Goal: Check status: Check status

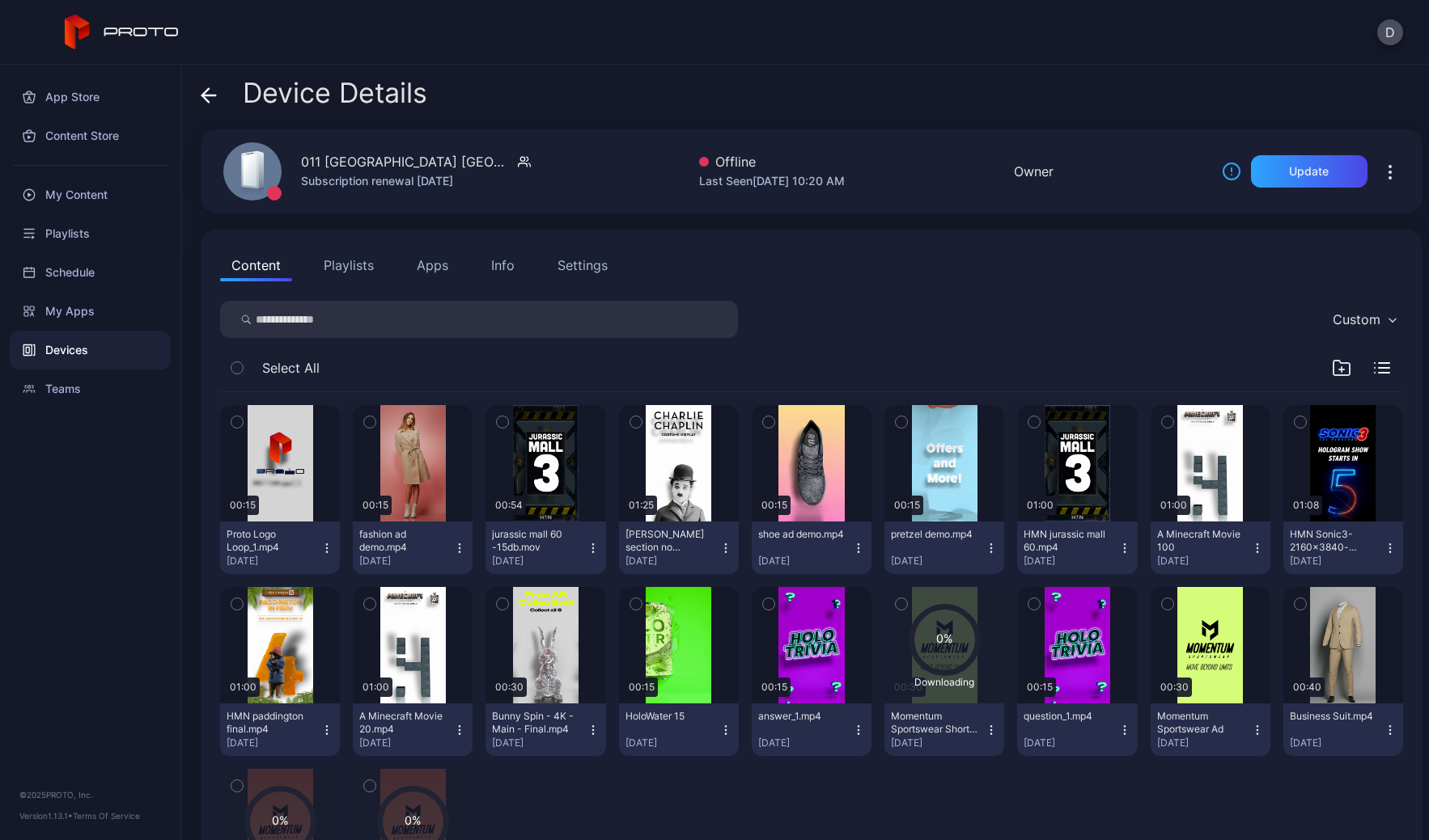
click at [207, 92] on icon at bounding box center [209, 95] width 16 height 16
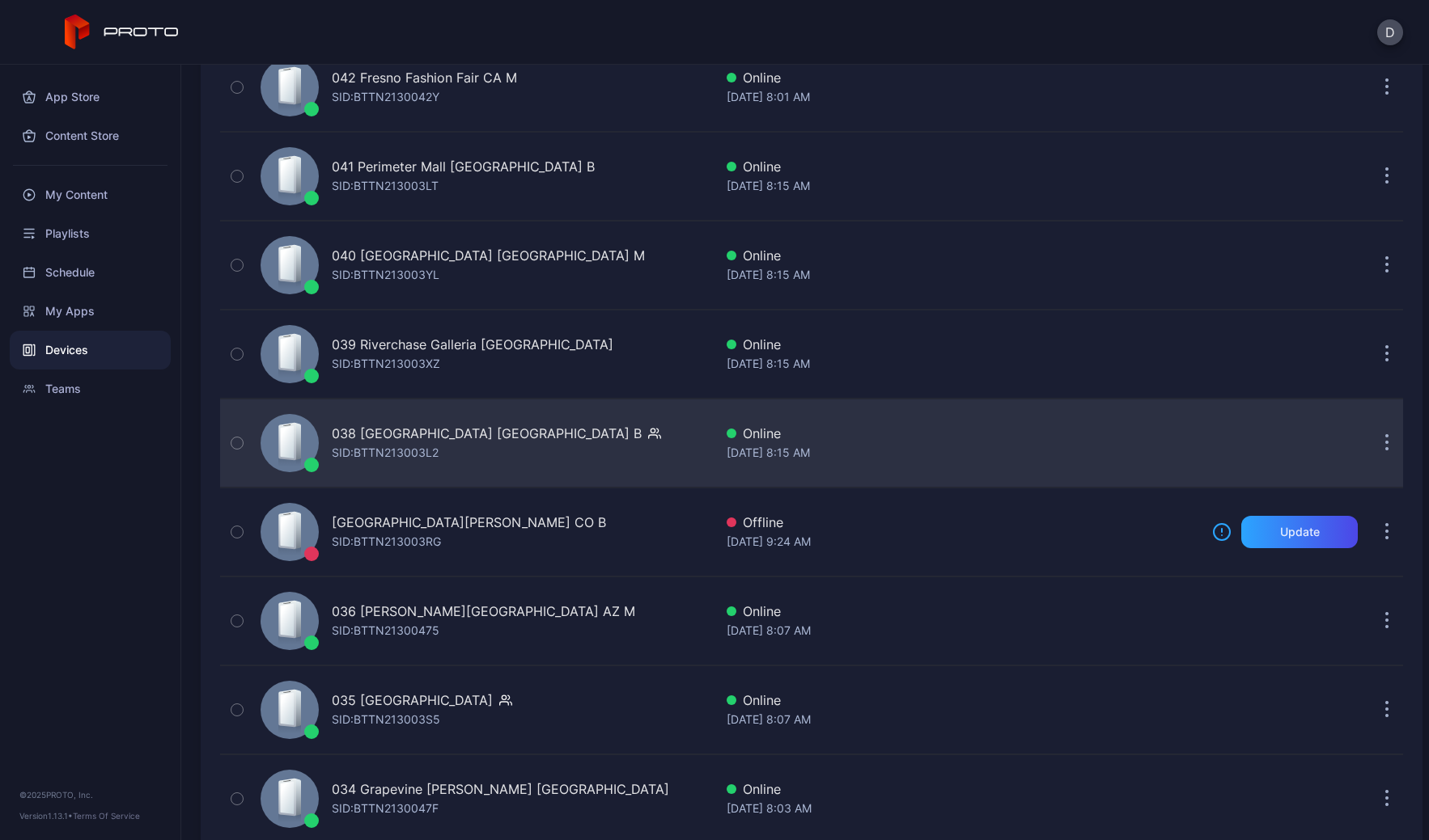
scroll to position [695, 0]
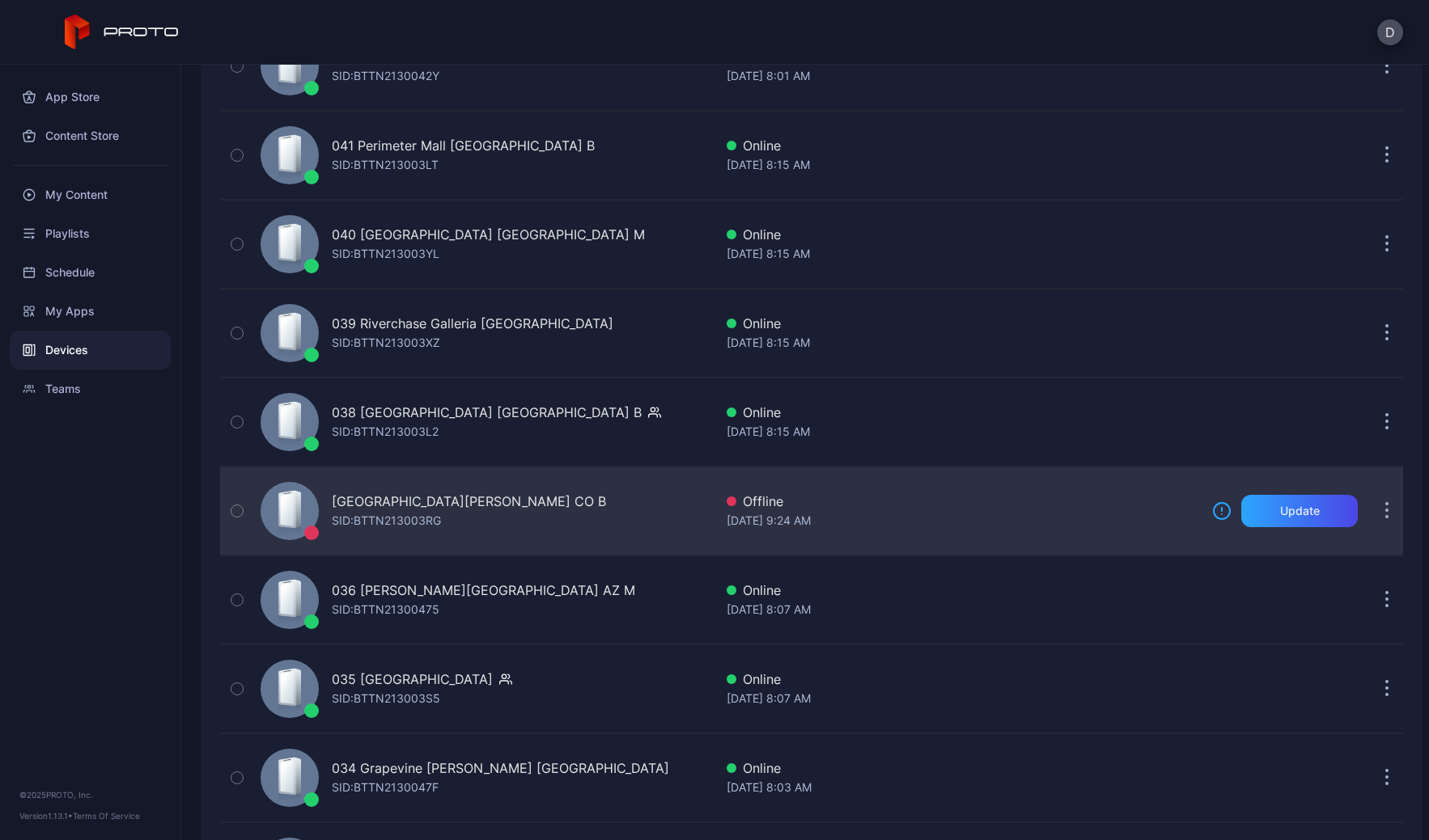
click at [537, 509] on div "037 [GEOGRAPHIC_DATA][PERSON_NAME] CO B [PERSON_NAME]: BTTN213003RG" at bounding box center [483, 511] width 460 height 81
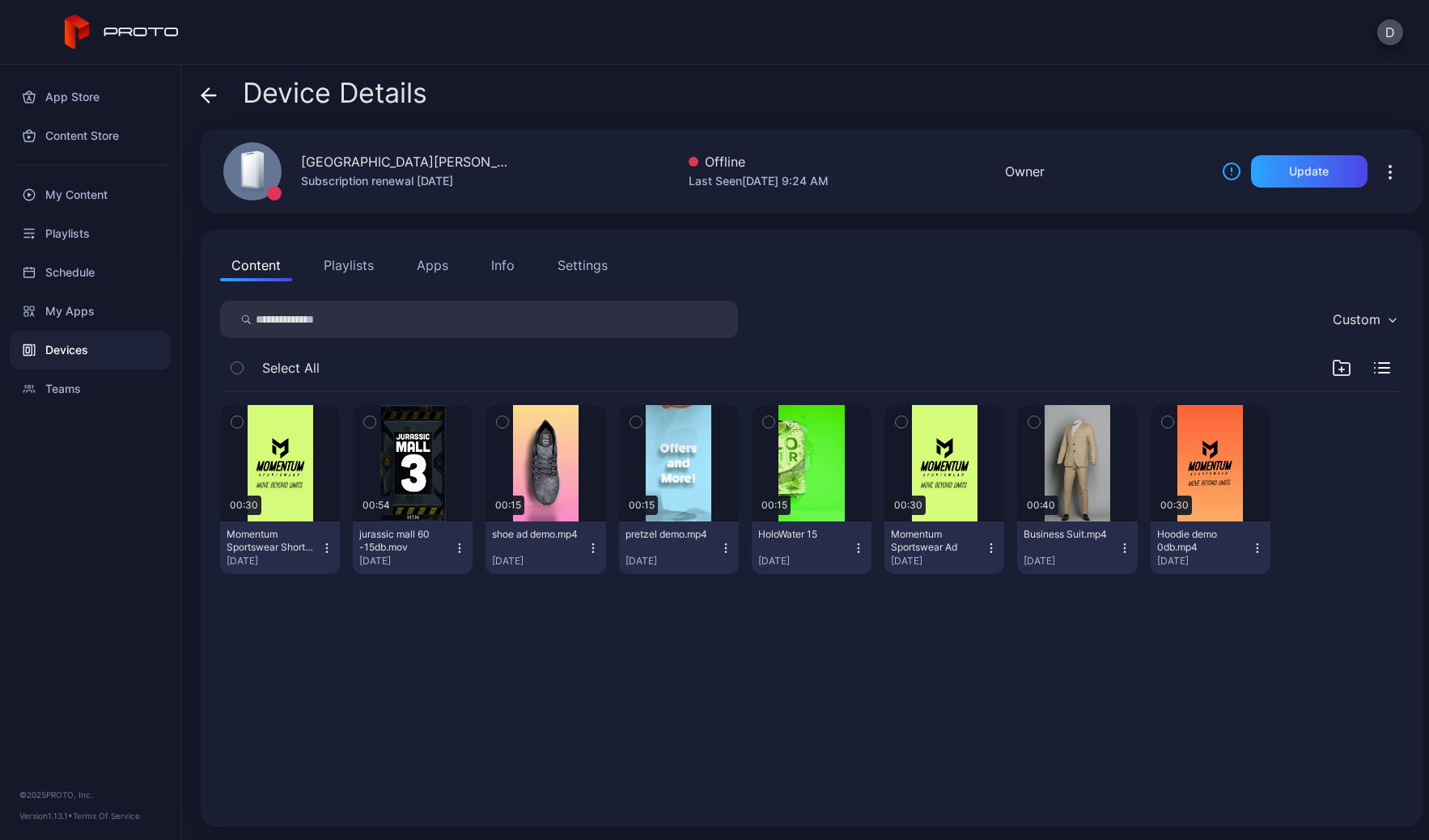
click at [205, 89] on icon at bounding box center [209, 95] width 16 height 16
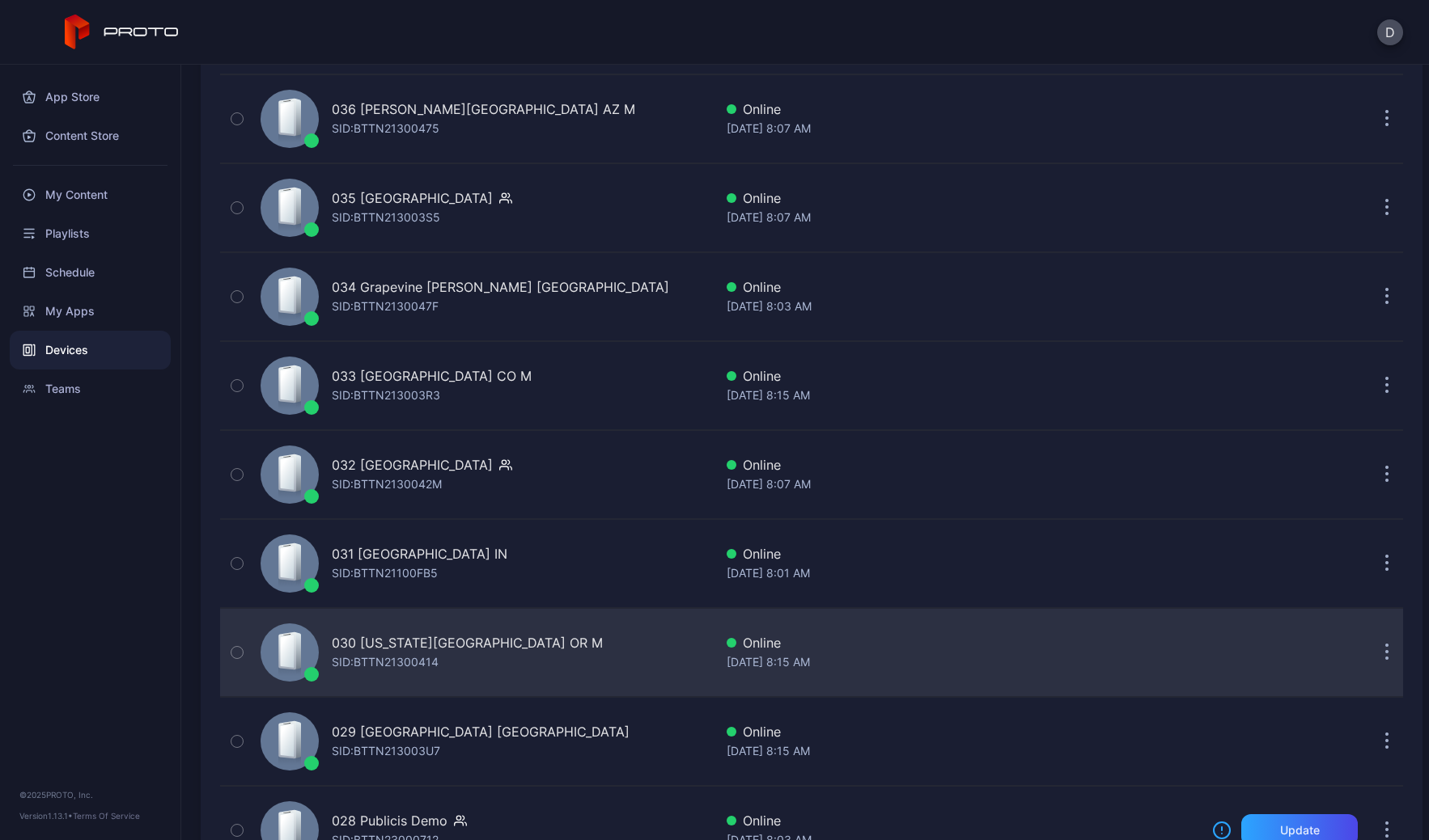
scroll to position [1440, 0]
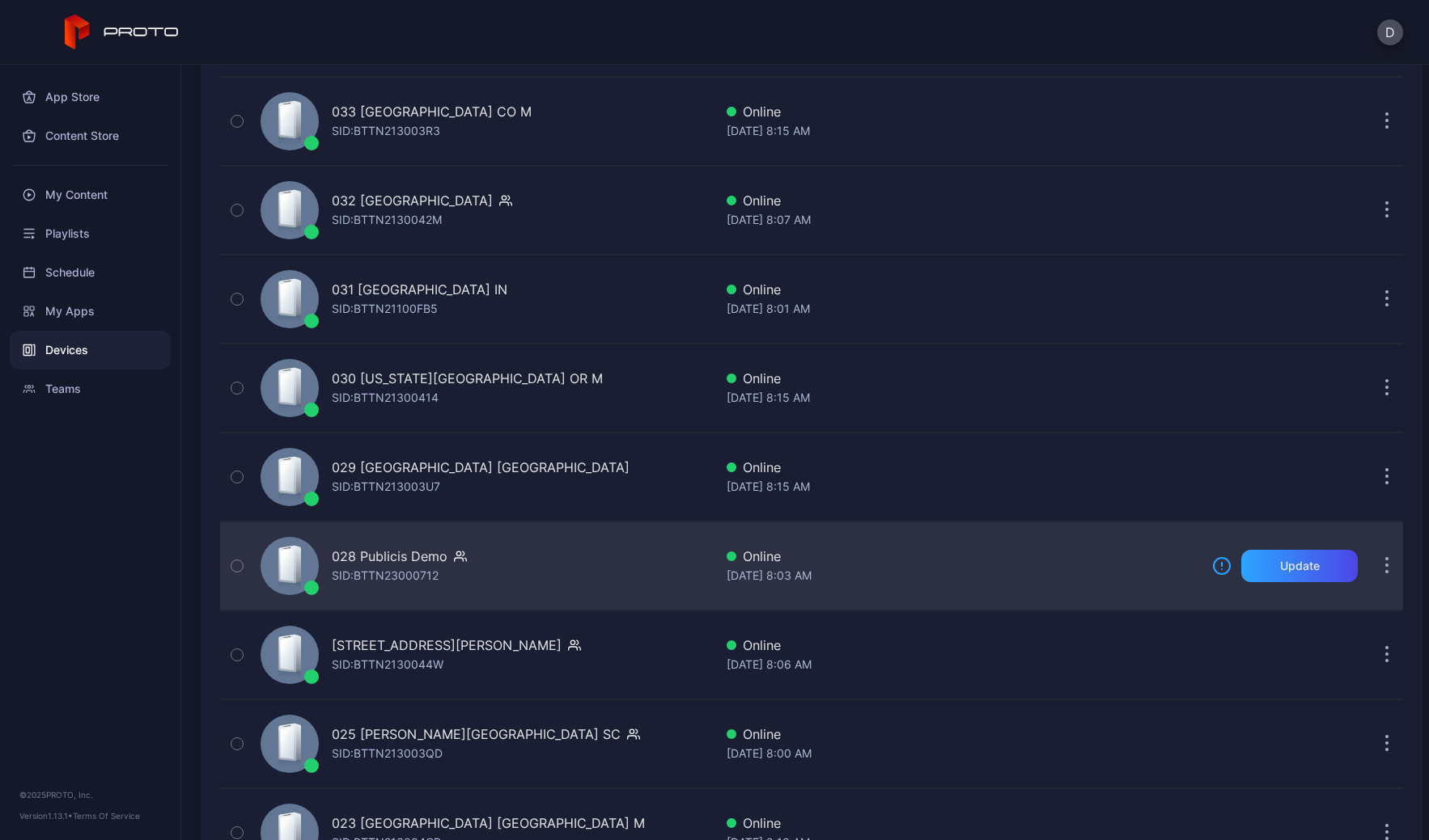
click at [553, 547] on div "028 Publicis Demo SID: BTTN23000712" at bounding box center [483, 566] width 460 height 81
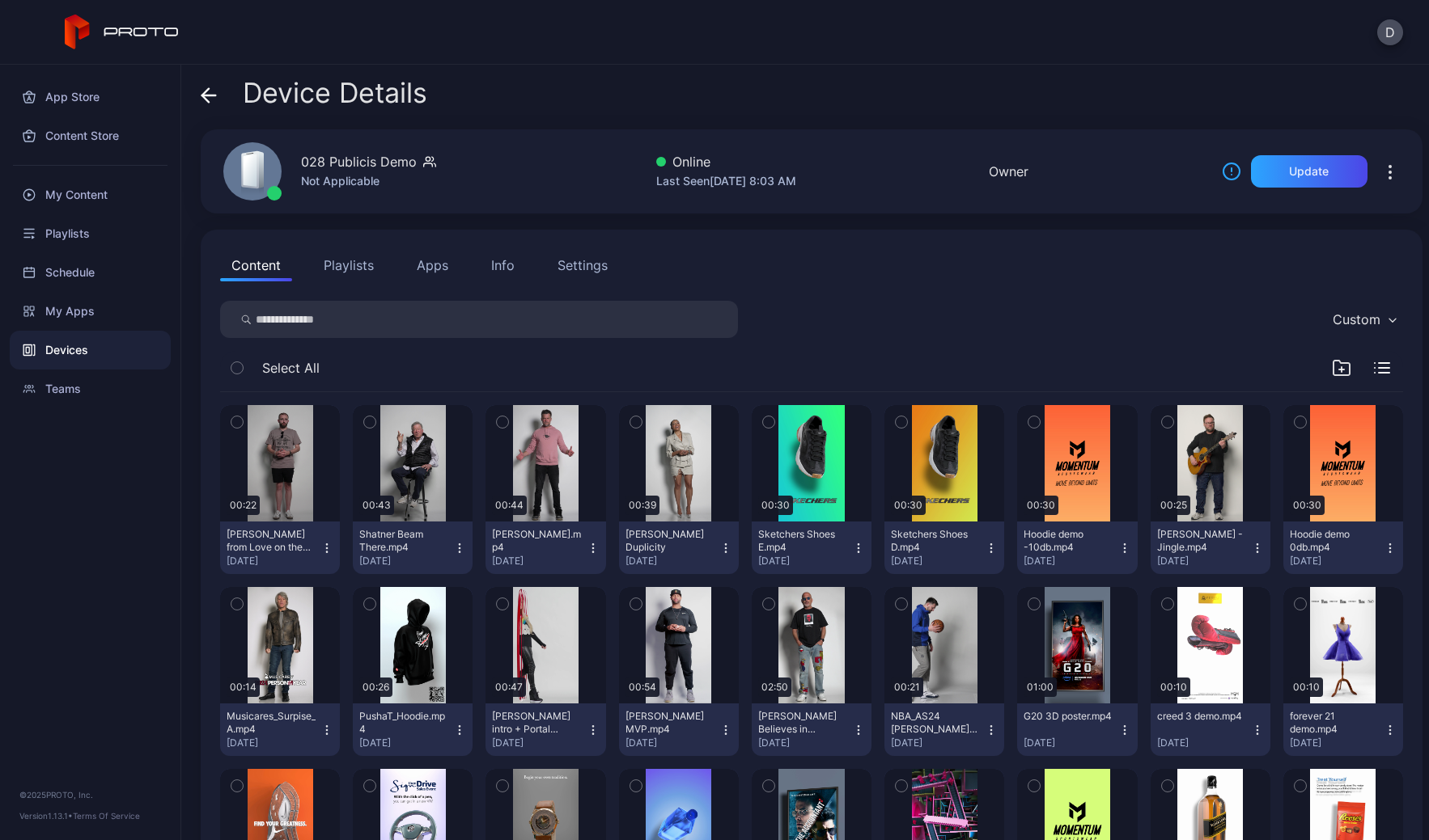
click at [206, 90] on icon at bounding box center [206, 95] width 7 height 14
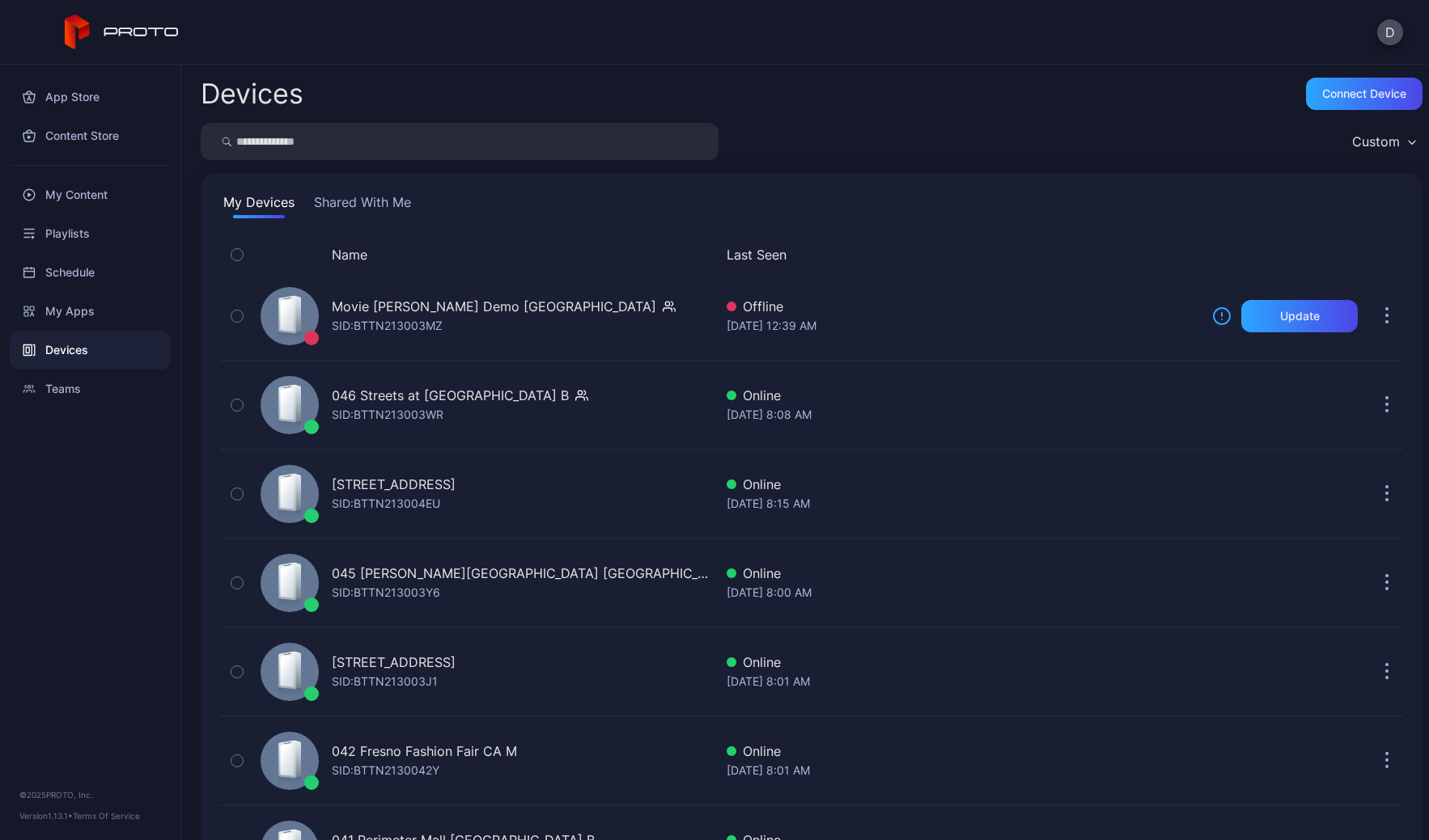
scroll to position [1440, 0]
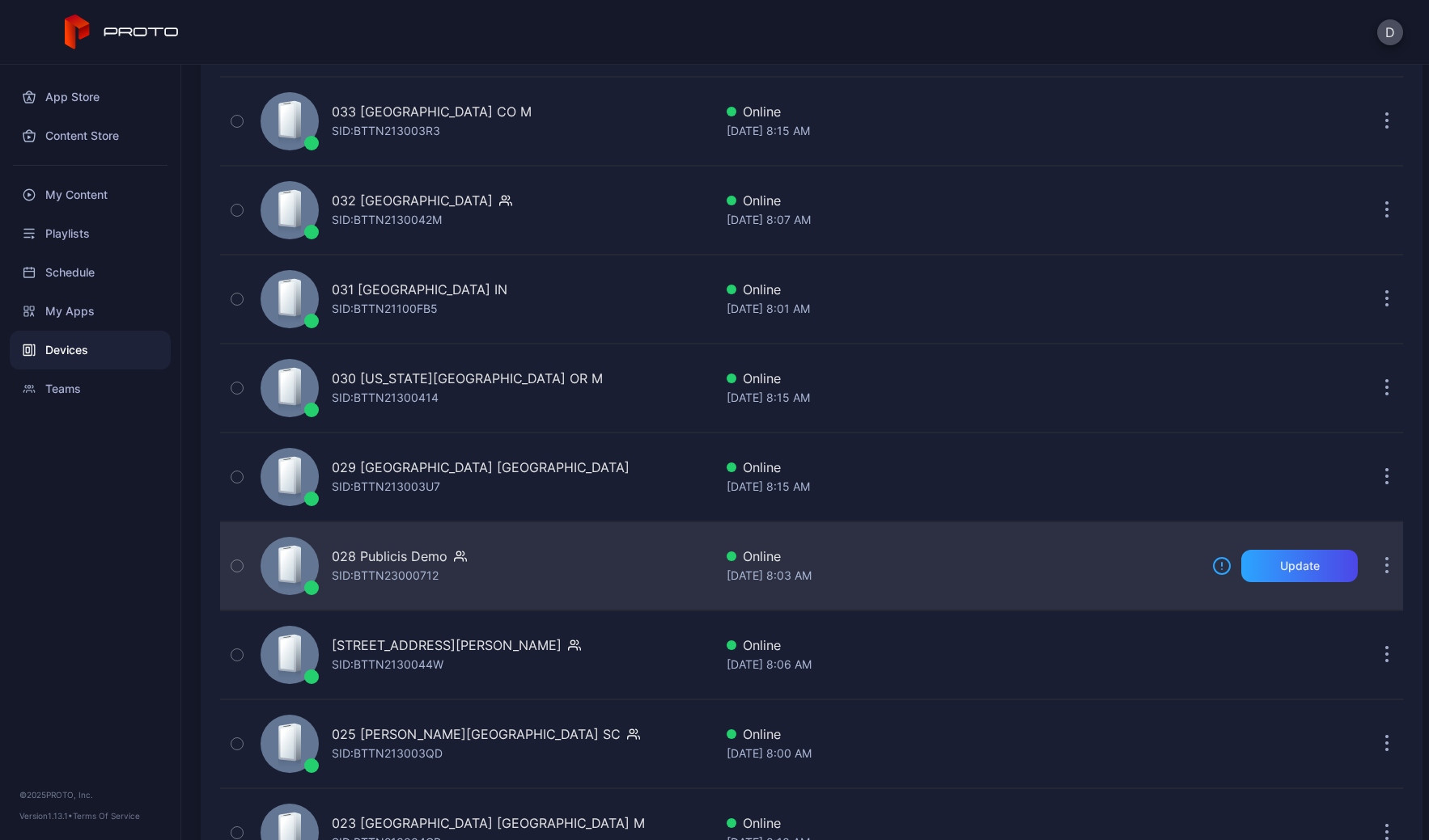
click at [559, 572] on div "028 Publicis Demo SID: BTTN23000712" at bounding box center [483, 566] width 460 height 81
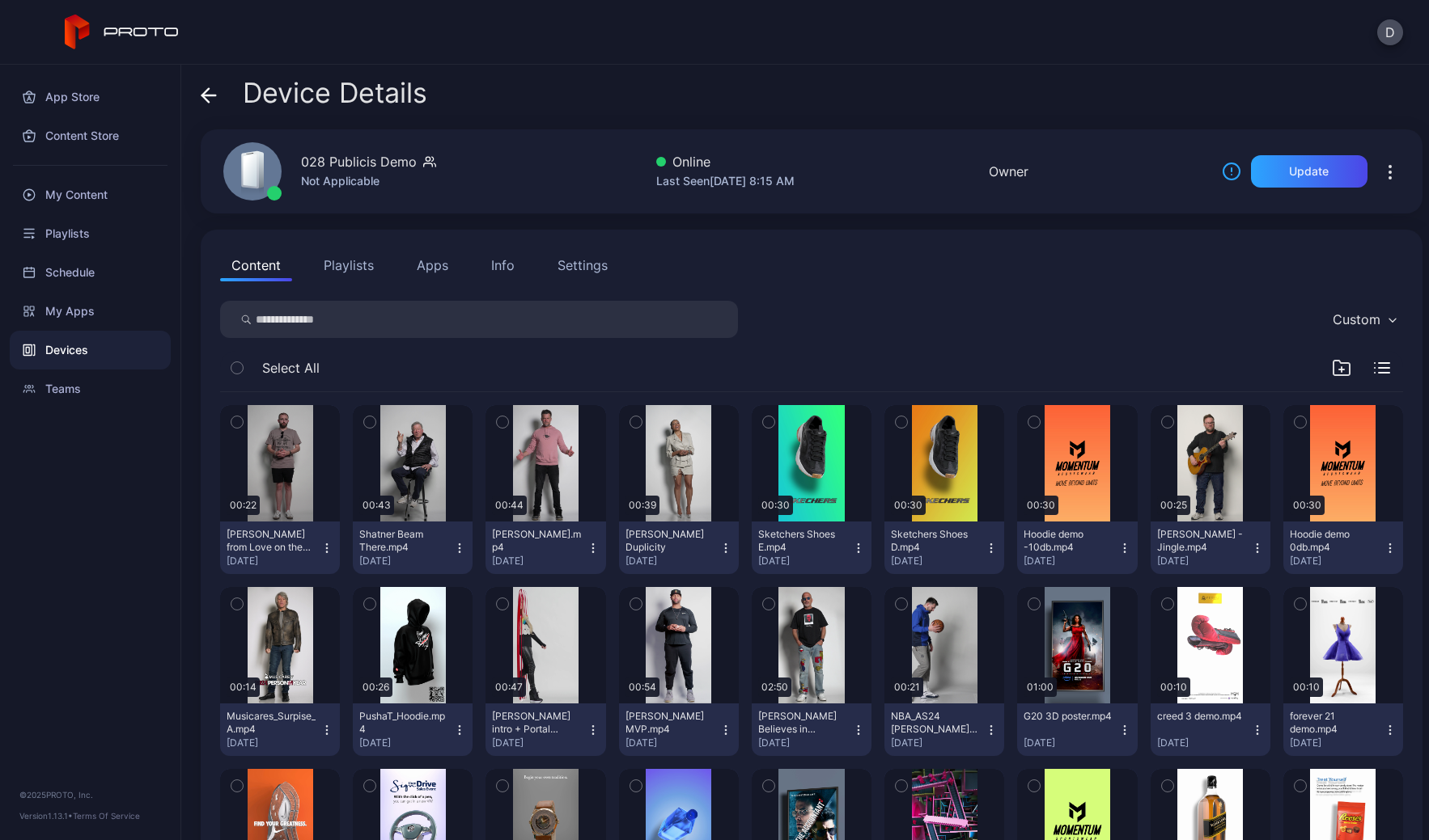
click at [512, 270] on div "Info" at bounding box center [502, 265] width 24 height 20
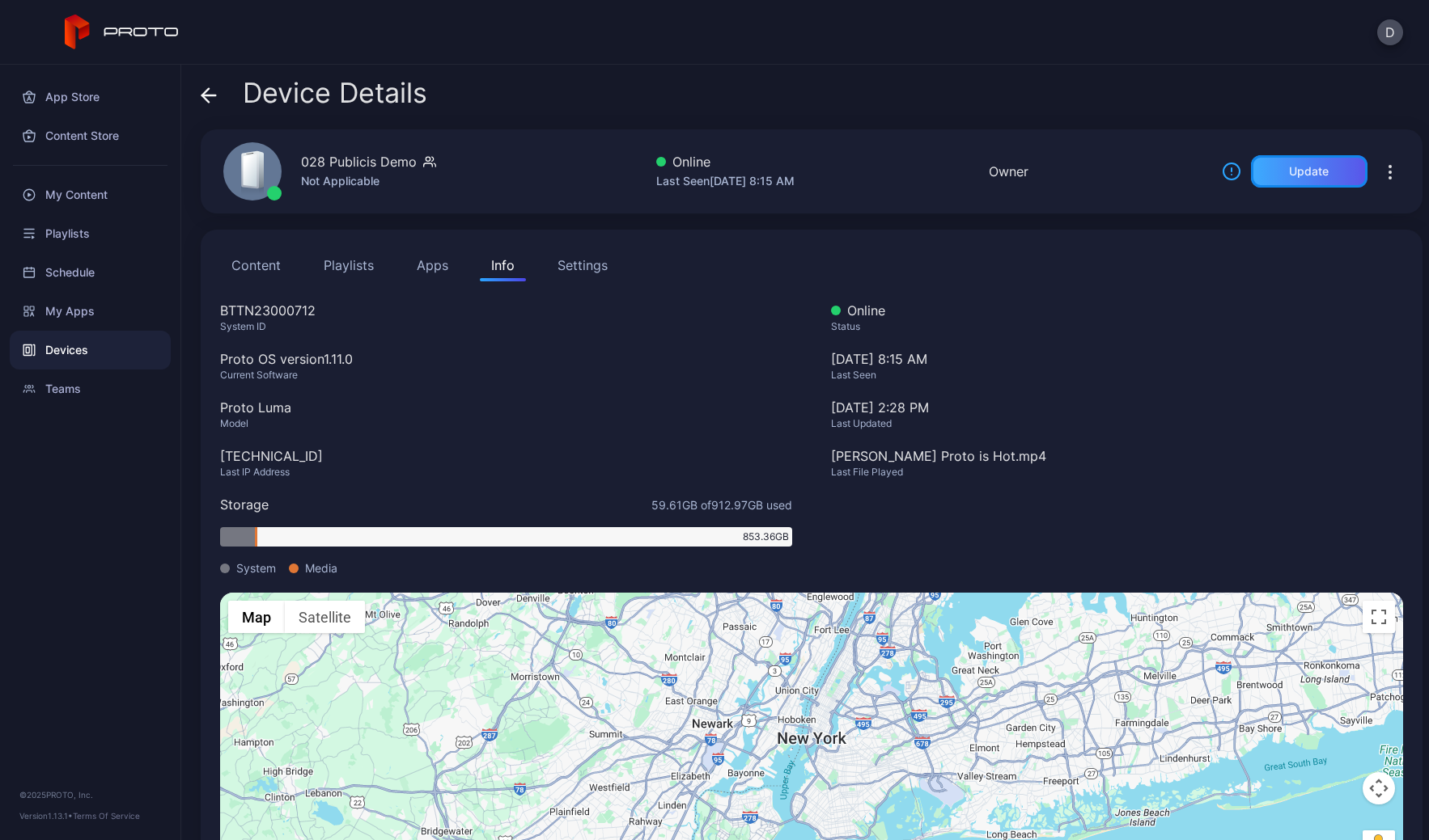
click at [1283, 178] on div "Update" at bounding box center [1309, 171] width 117 height 32
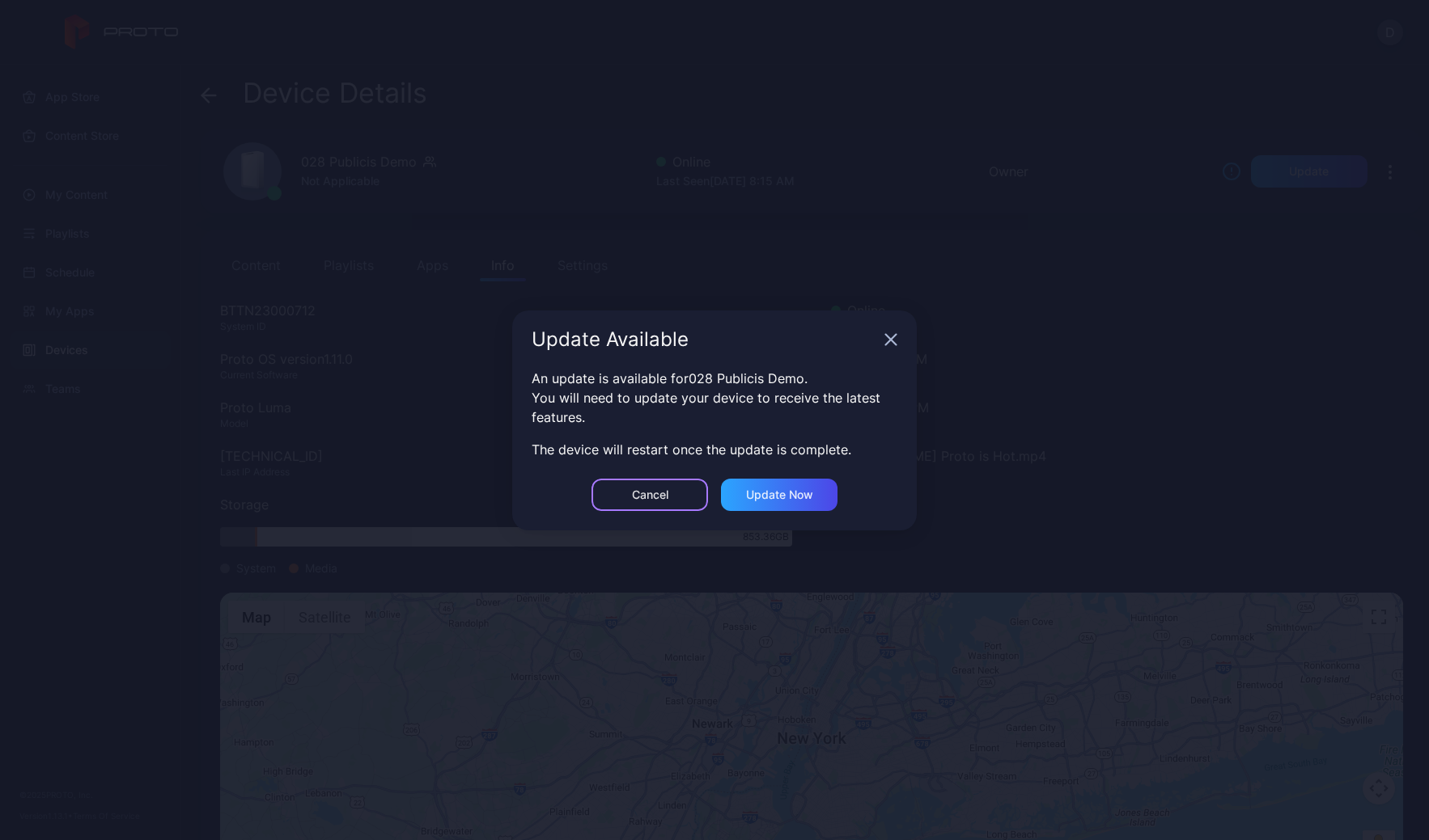
click at [671, 505] on div "Cancel" at bounding box center [650, 495] width 117 height 32
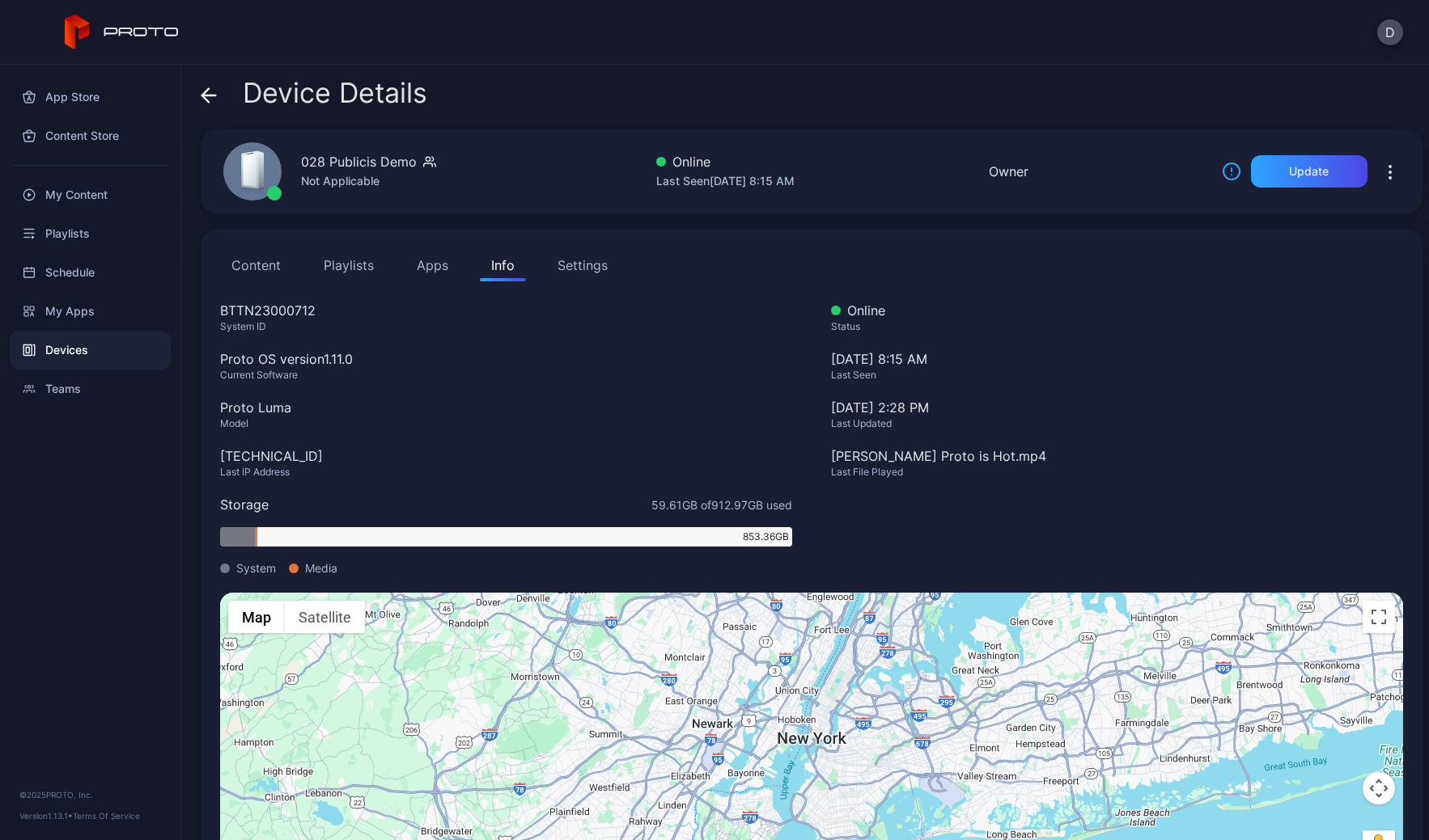
click at [207, 85] on span at bounding box center [209, 92] width 16 height 30
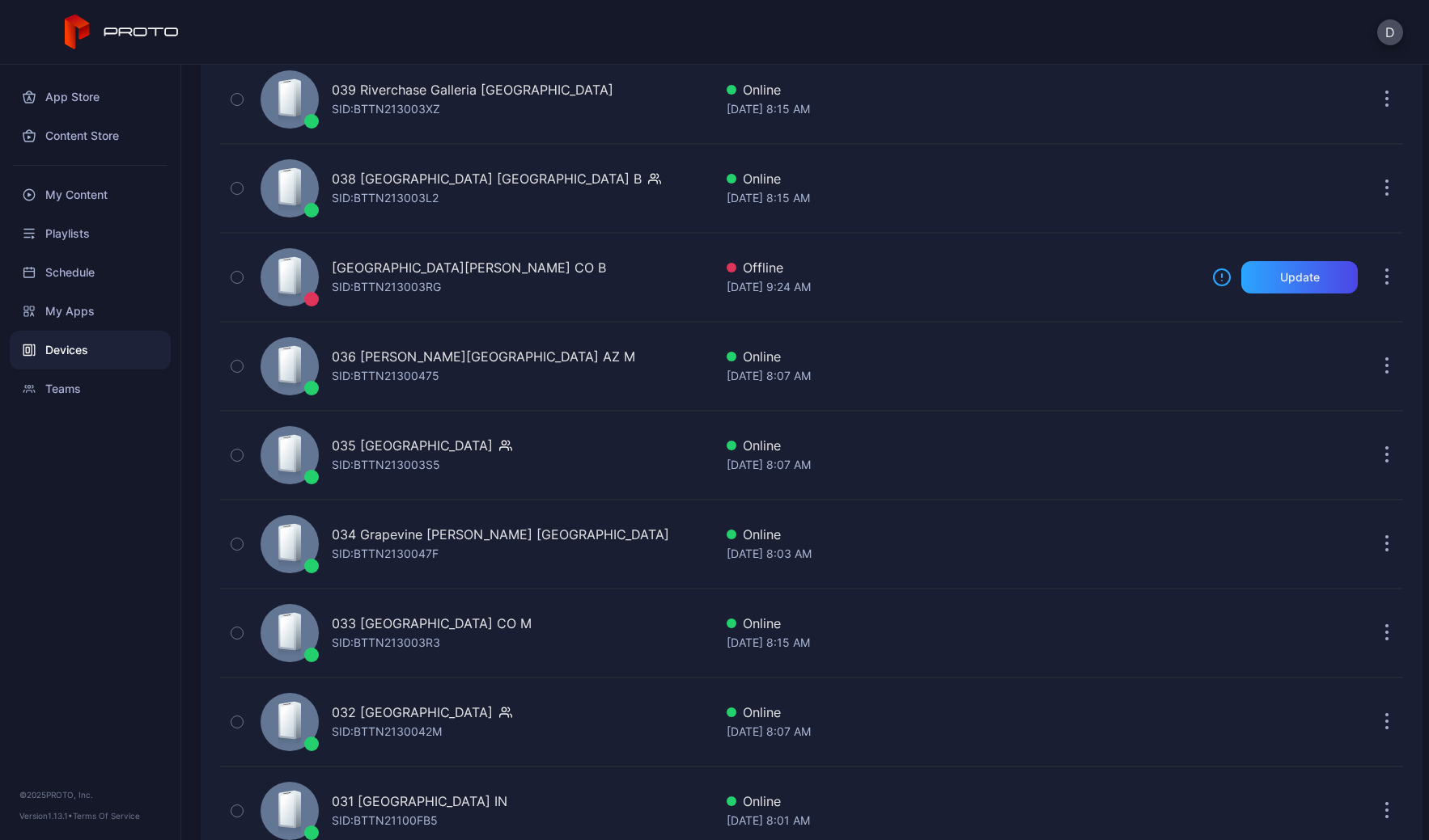
scroll to position [908, 0]
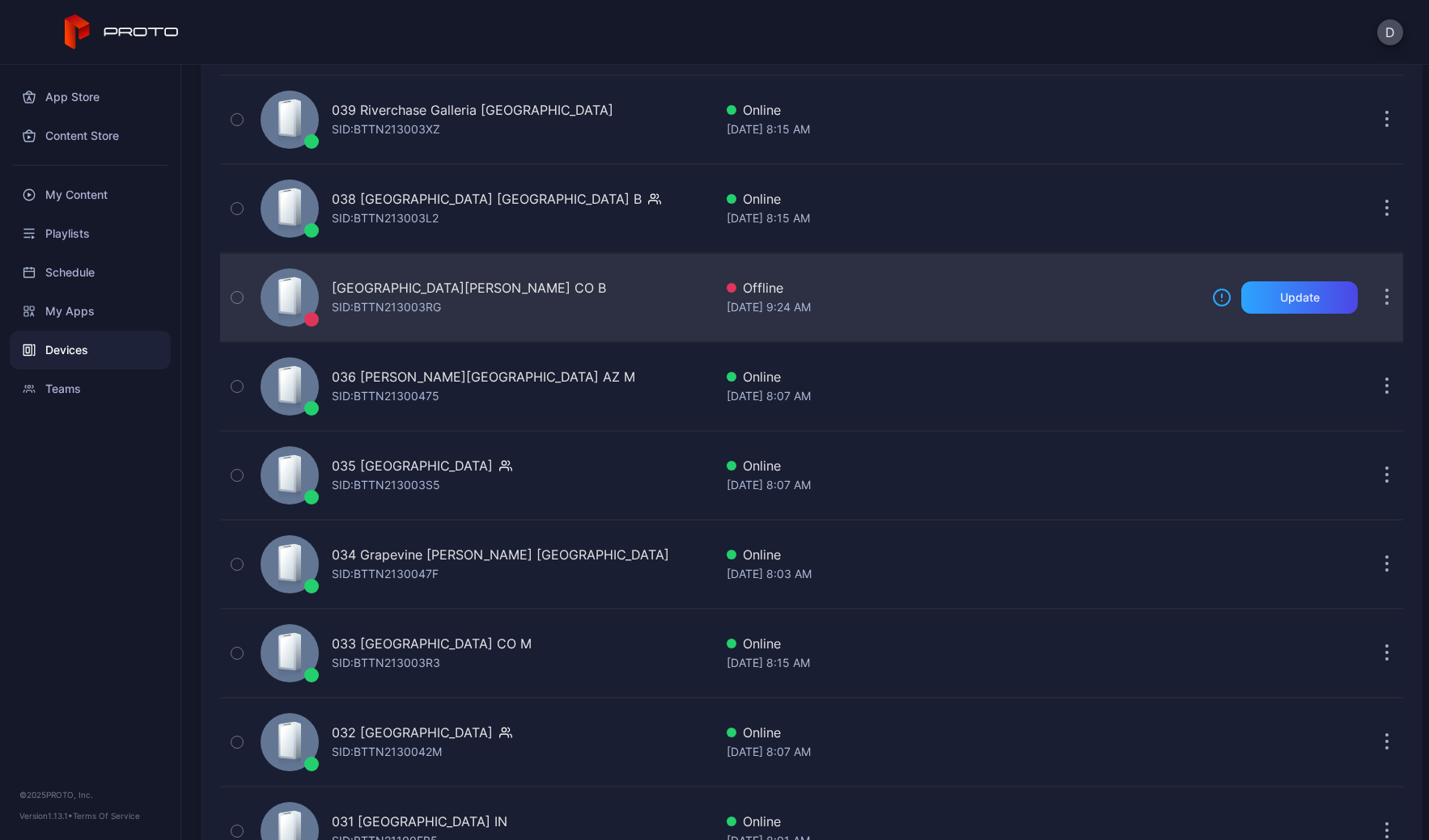
click at [571, 288] on div "037 [GEOGRAPHIC_DATA][PERSON_NAME] CO B [PERSON_NAME]: BTTN213003RG" at bounding box center [483, 298] width 460 height 81
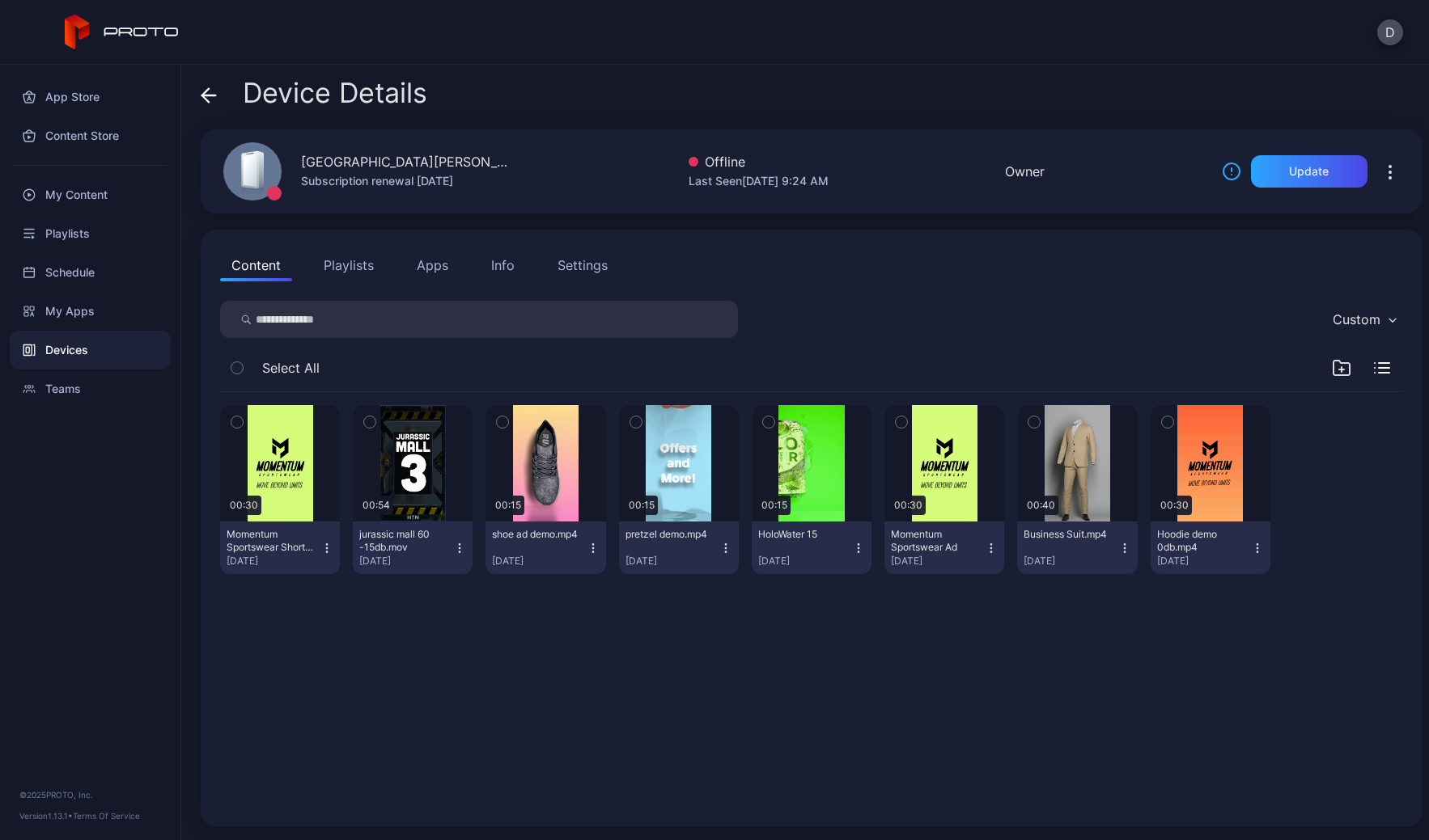
click at [210, 95] on icon at bounding box center [209, 95] width 14 height 0
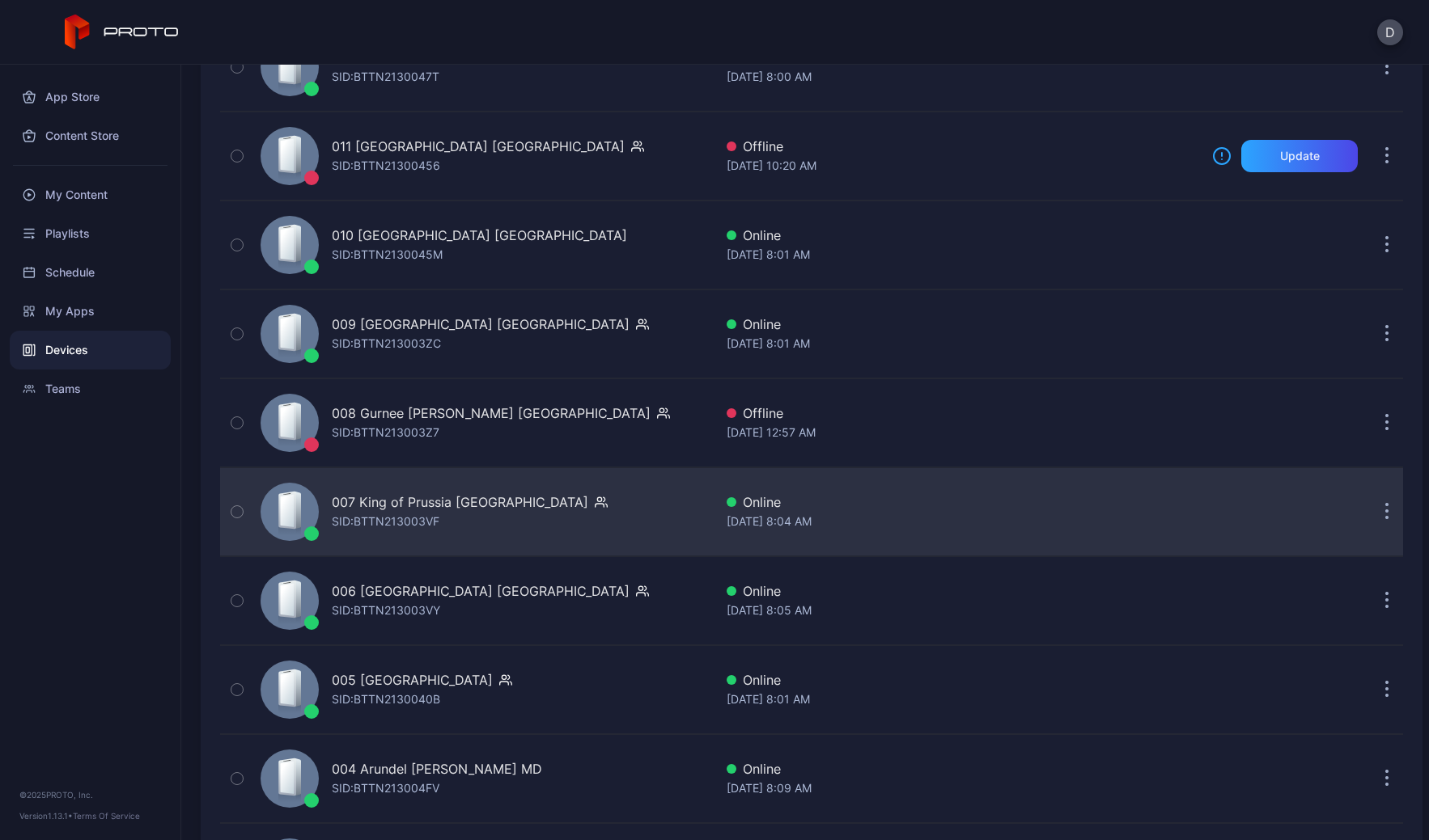
scroll to position [3331, 0]
